Goal: Information Seeking & Learning: Find specific fact

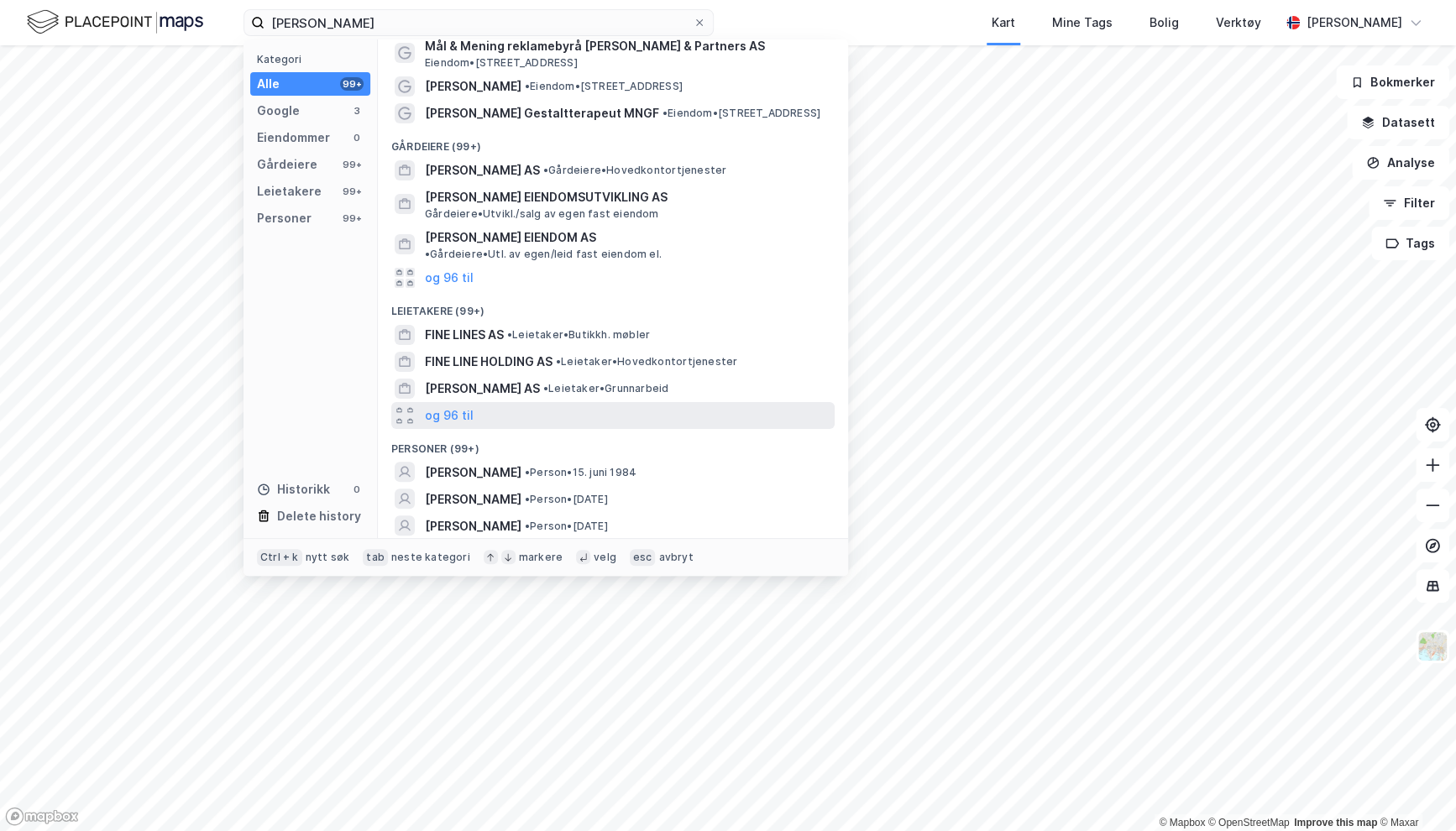
scroll to position [51, 0]
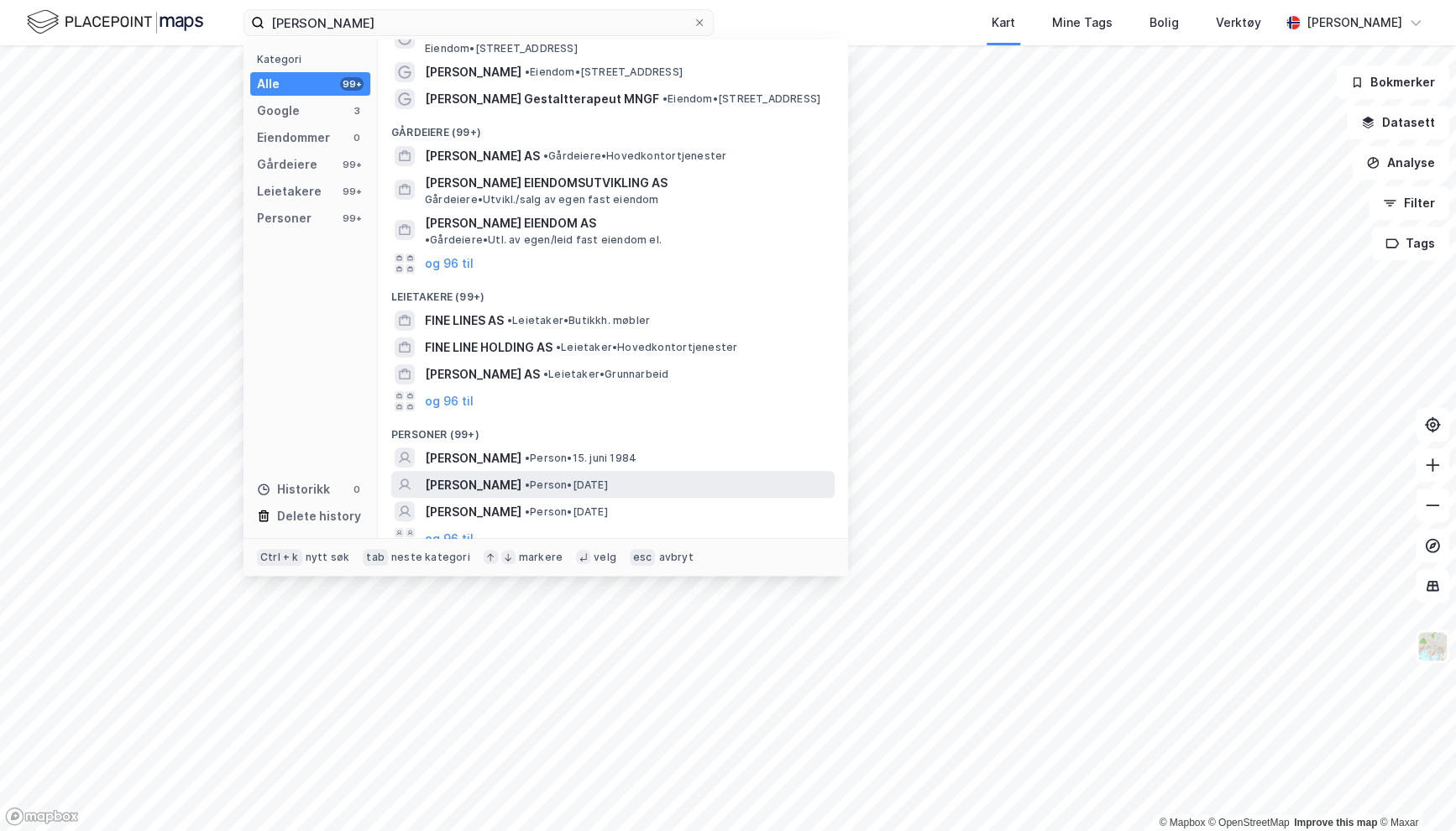
type input "[PERSON_NAME]"
click at [530, 478] on span "•" at bounding box center [527, 484] width 5 height 13
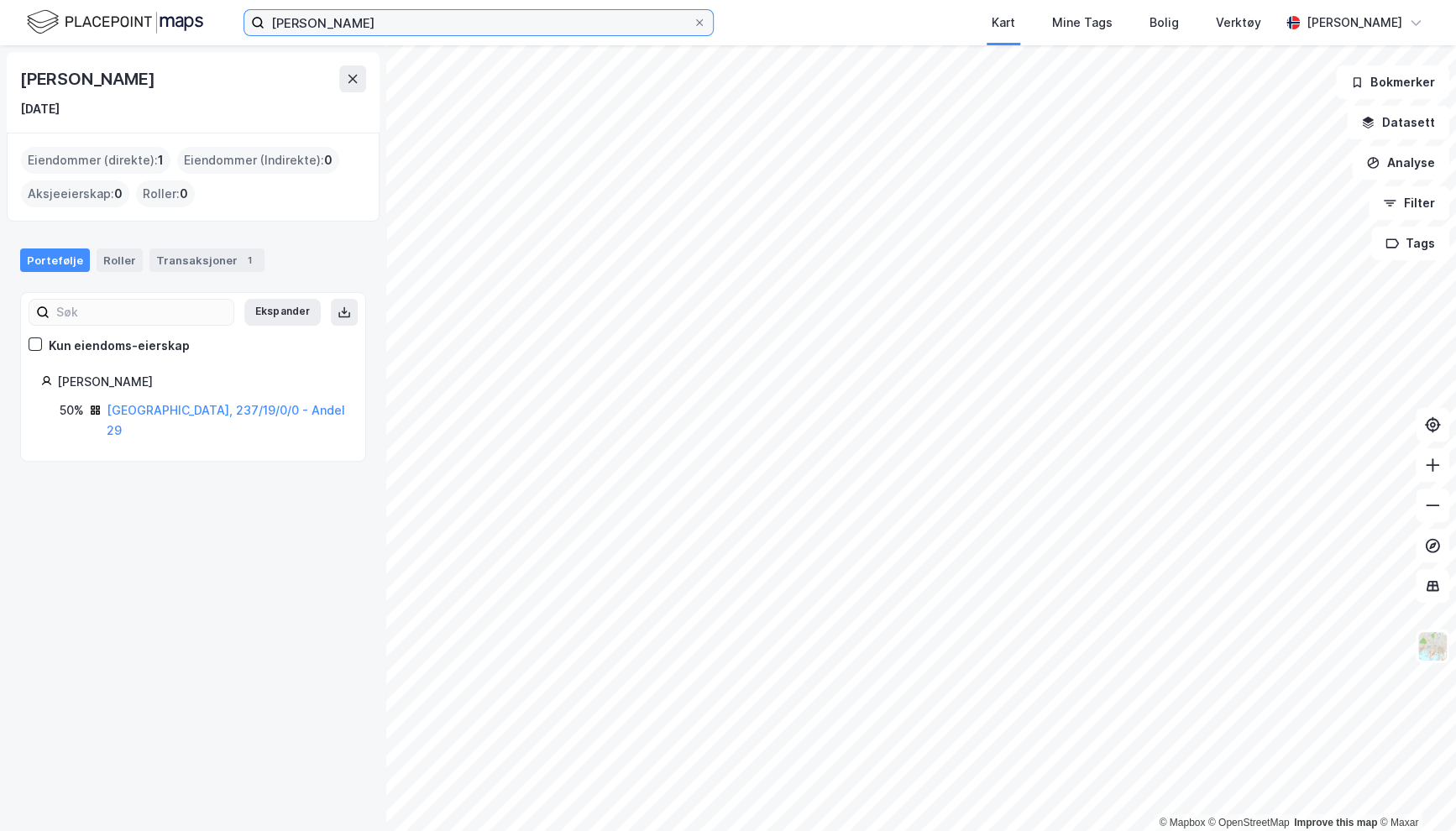
click at [458, 25] on input "[PERSON_NAME]" at bounding box center [479, 22] width 428 height 25
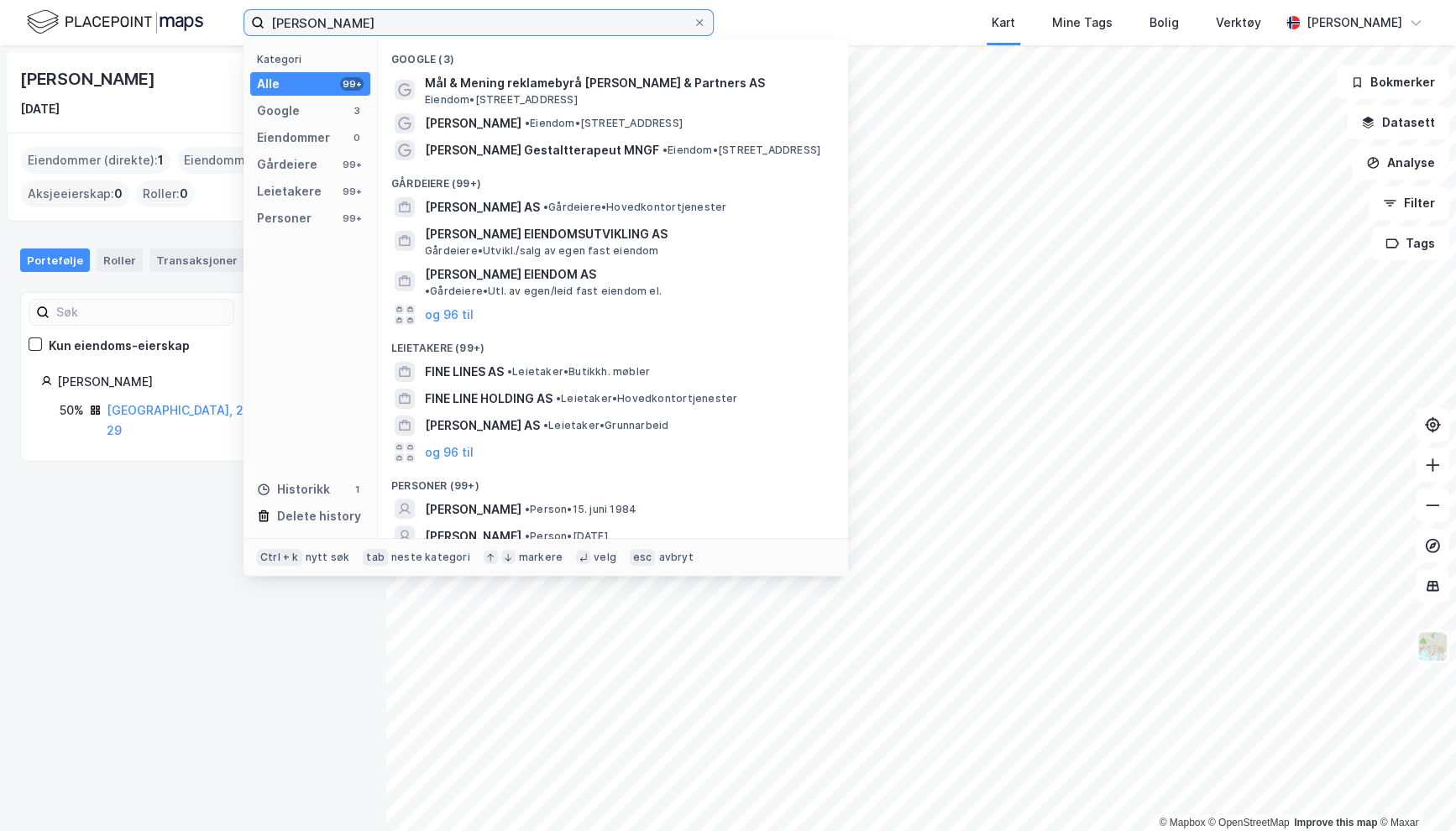
scroll to position [108, 0]
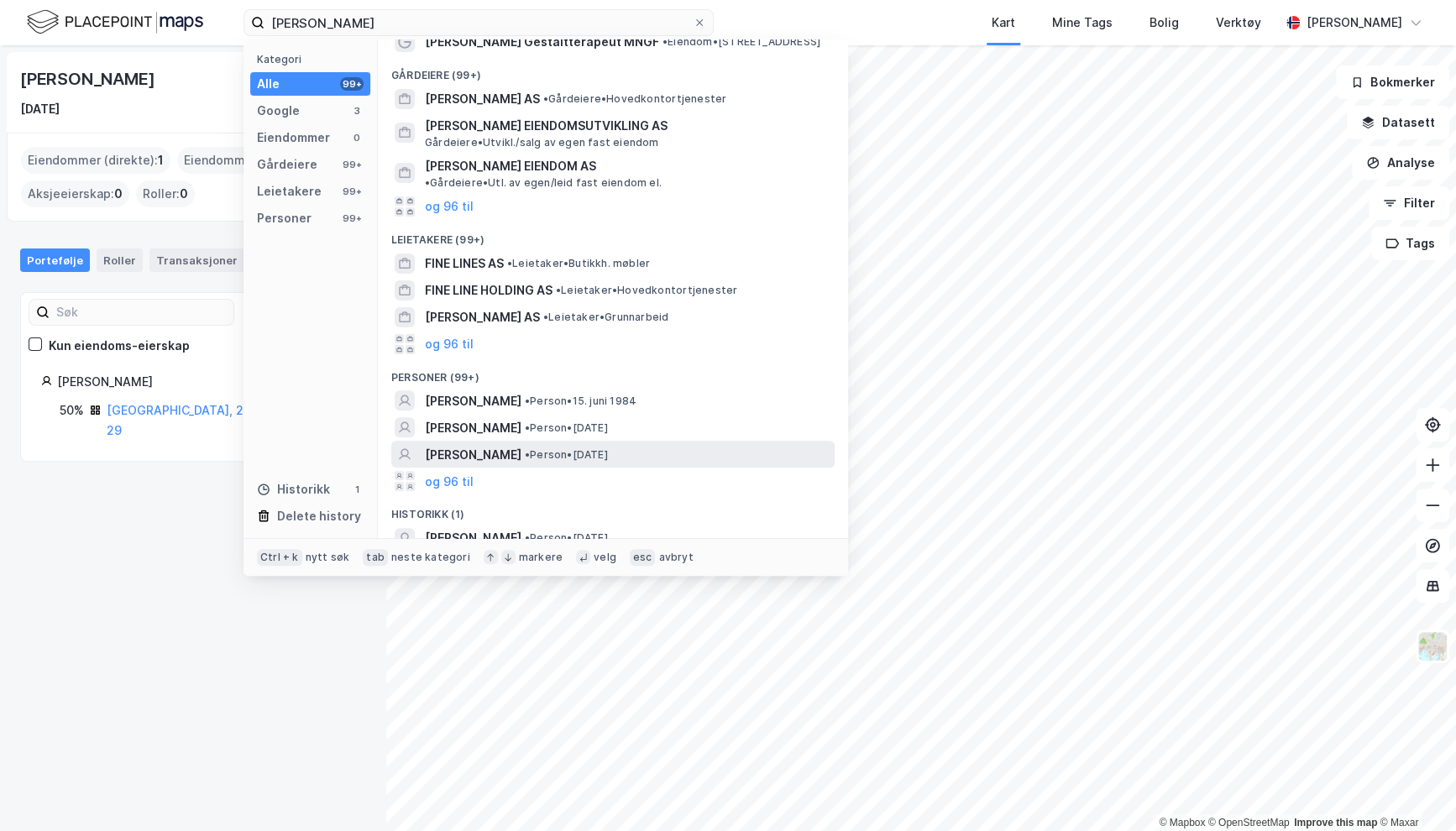
click at [572, 448] on span "• Person • [DATE]" at bounding box center [567, 455] width 83 height 14
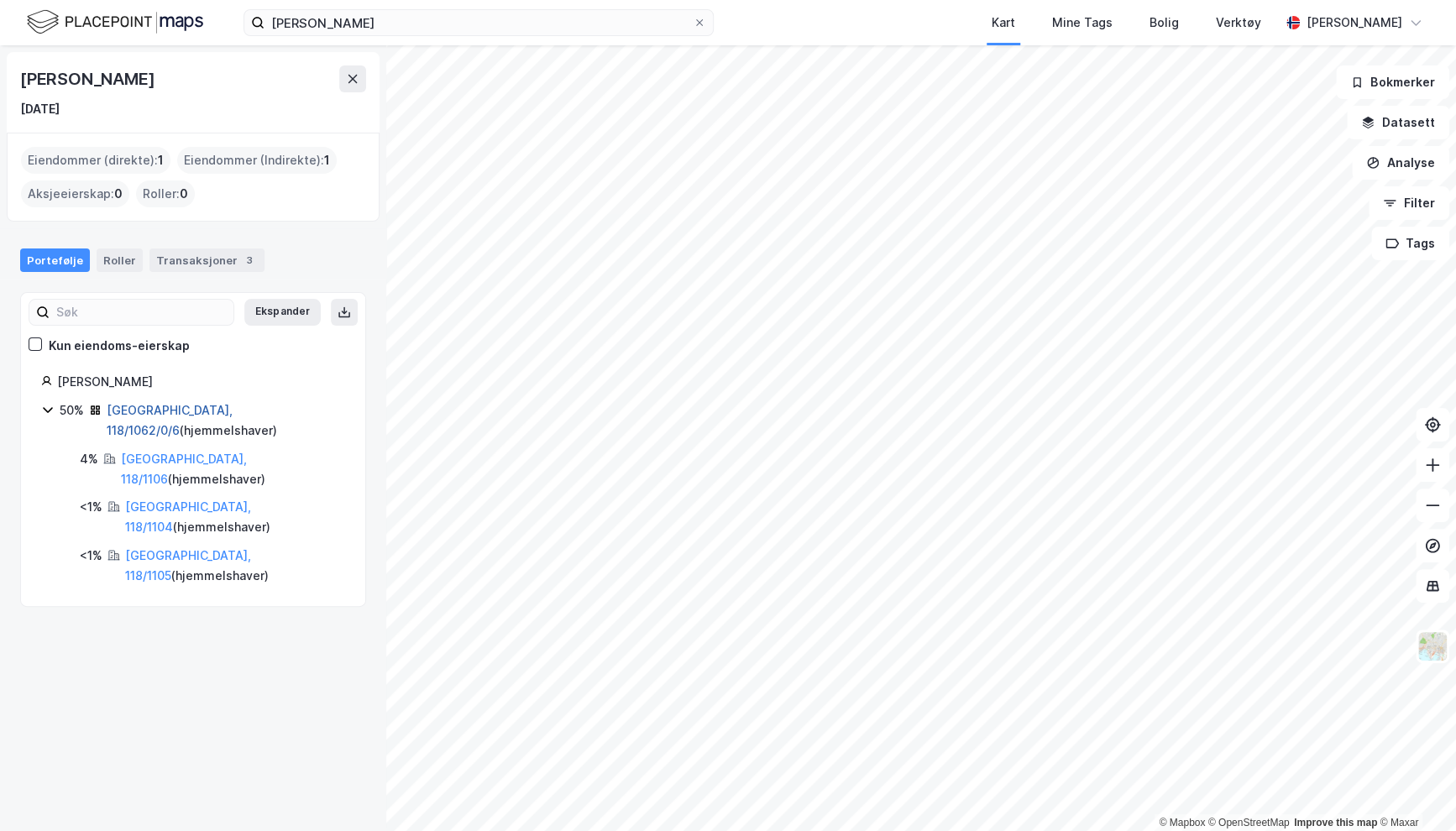
click at [185, 403] on link "[GEOGRAPHIC_DATA], 118/1062/0/6" at bounding box center [170, 420] width 126 height 35
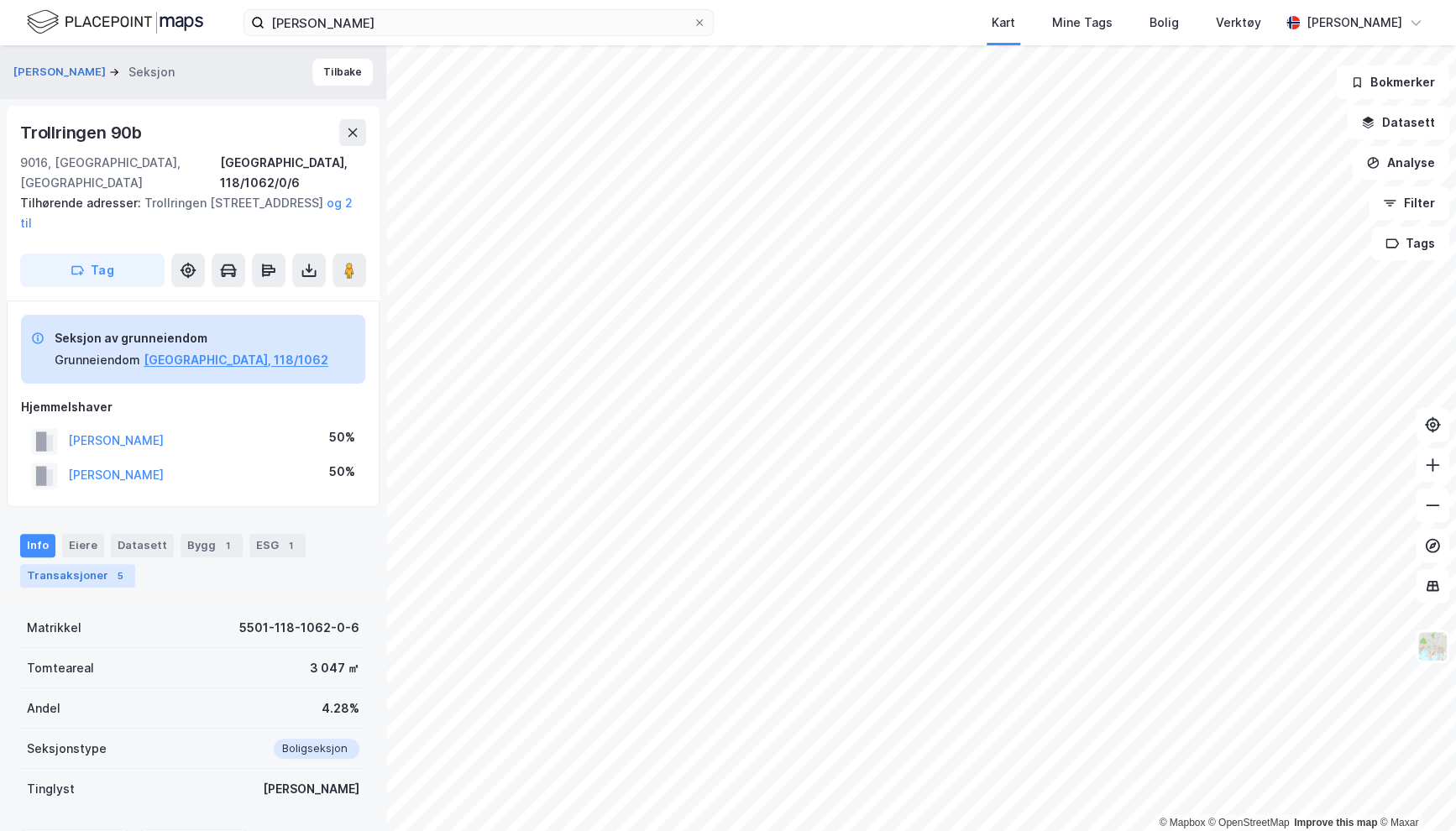
click at [104, 565] on div "Transaksjoner 5" at bounding box center [77, 576] width 115 height 23
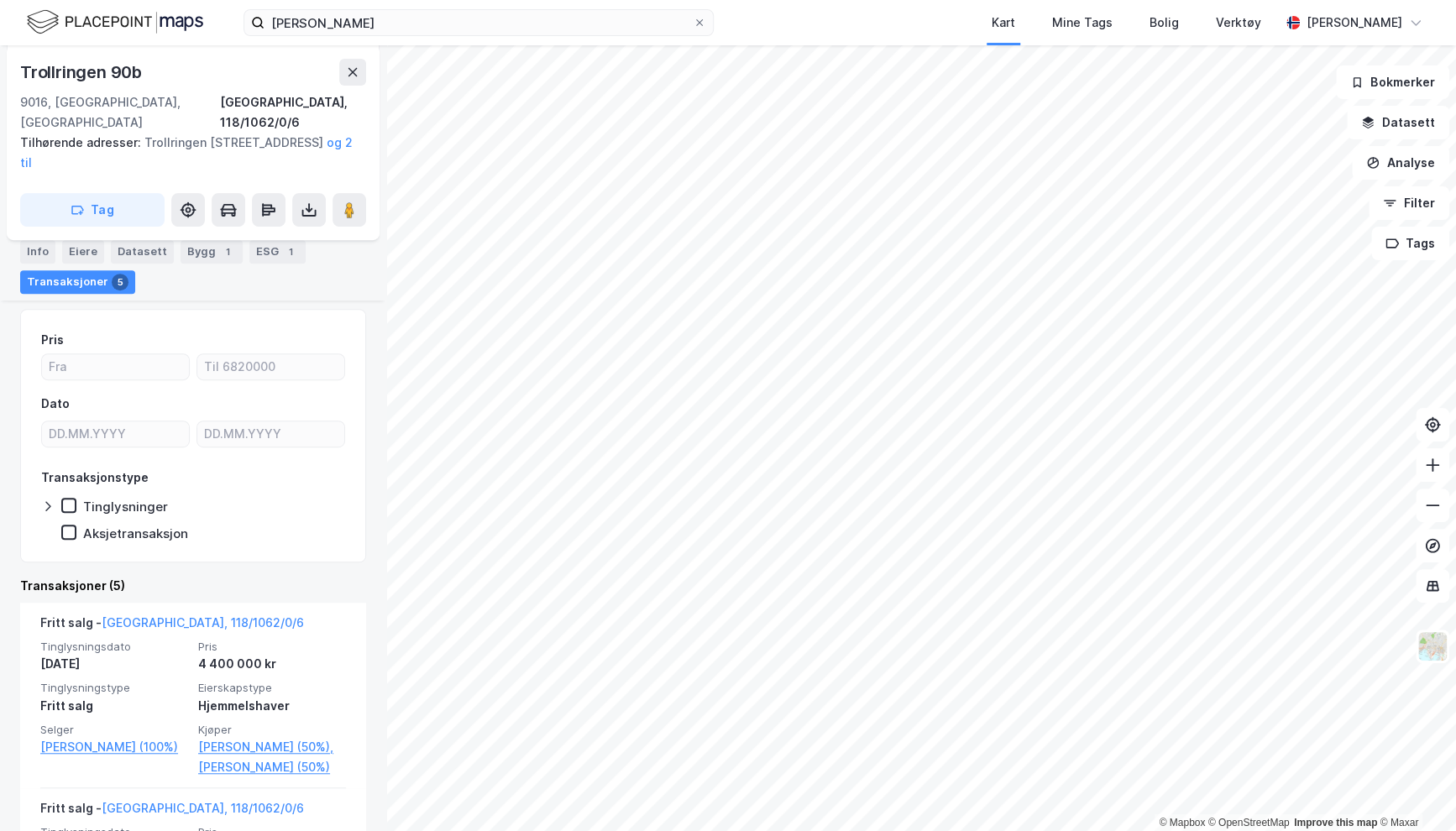
scroll to position [323, 0]
